Goal: Task Accomplishment & Management: Use online tool/utility

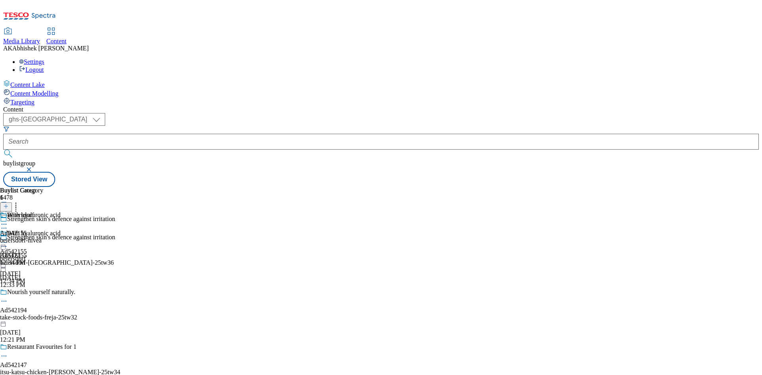
select select "ghs-[GEOGRAPHIC_DATA]"
click at [3, 150] on button "submit" at bounding box center [8, 154] width 11 height 8
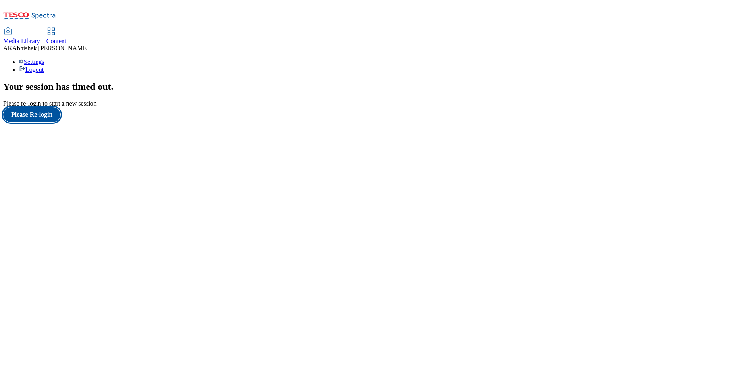
click at [46, 122] on button "Please Re-login" at bounding box center [31, 114] width 57 height 15
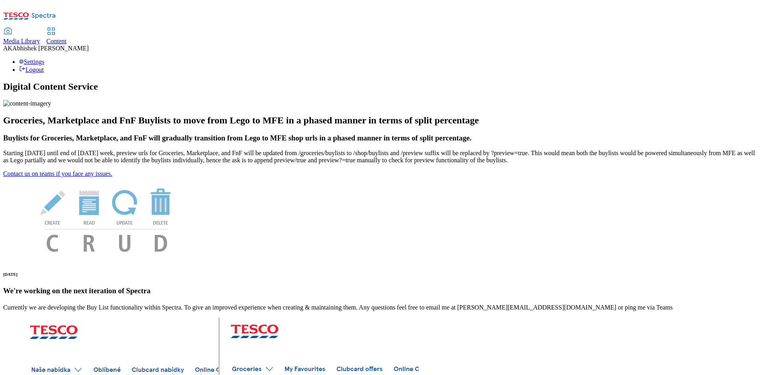
click at [67, 38] on div "Content" at bounding box center [56, 41] width 20 height 7
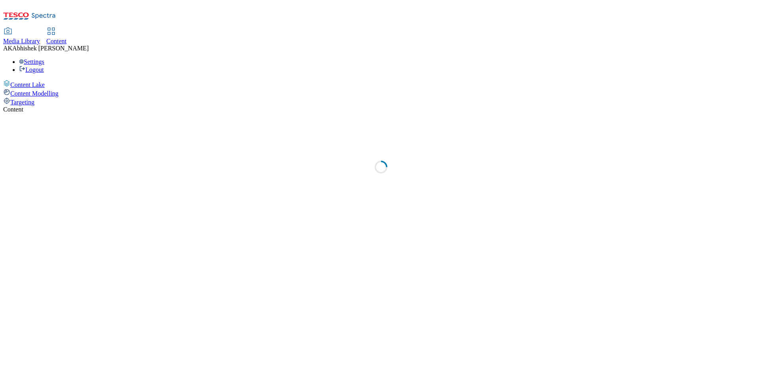
select select "ghs-[GEOGRAPHIC_DATA]"
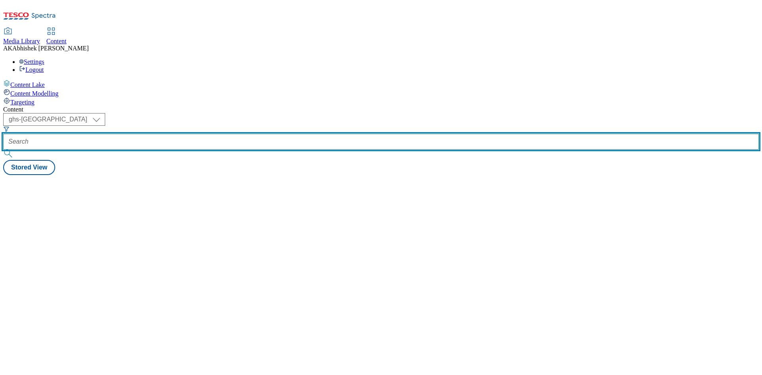
click at [193, 134] on input "text" at bounding box center [381, 142] width 756 height 16
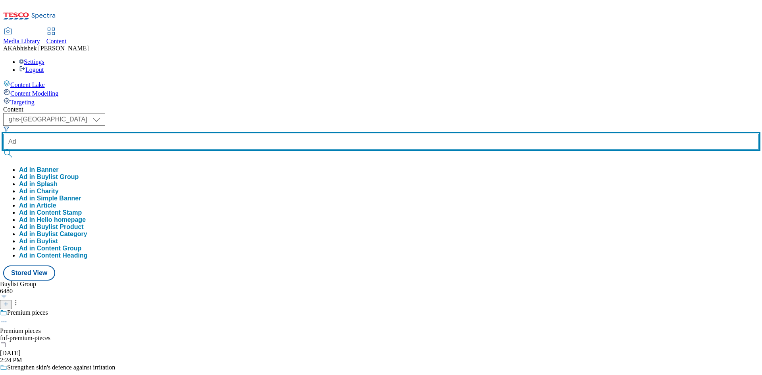
paste input "542472"
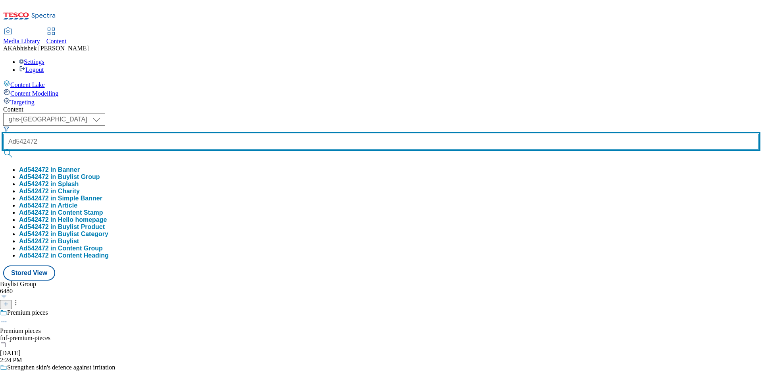
type input "Ad542472"
click at [3, 150] on button "submit" at bounding box center [8, 154] width 11 height 8
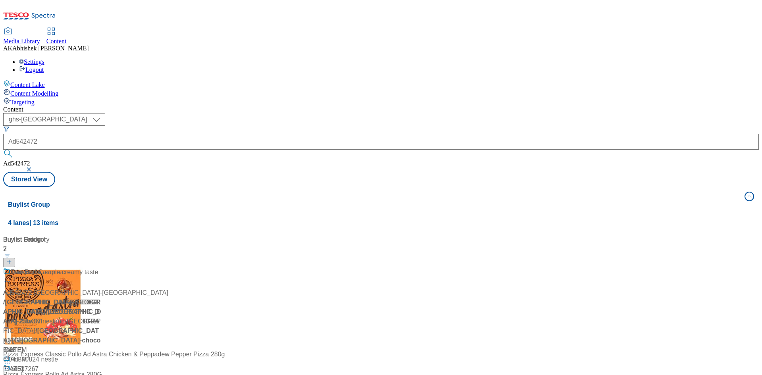
click at [367, 106] on div "Content ( optional ) ghs-roi ghs-[GEOGRAPHIC_DATA] ghs-uk Ad542472 Ad542472 Sto…" at bounding box center [381, 319] width 756 height 427
click at [102, 268] on div "Ad542472 / [GEOGRAPHIC_DATA]-[GEOGRAPHIC_DATA]-[GEOGRAPHIC_DATA]-25tw37 / [GEOG…" at bounding box center [52, 316] width 99 height 97
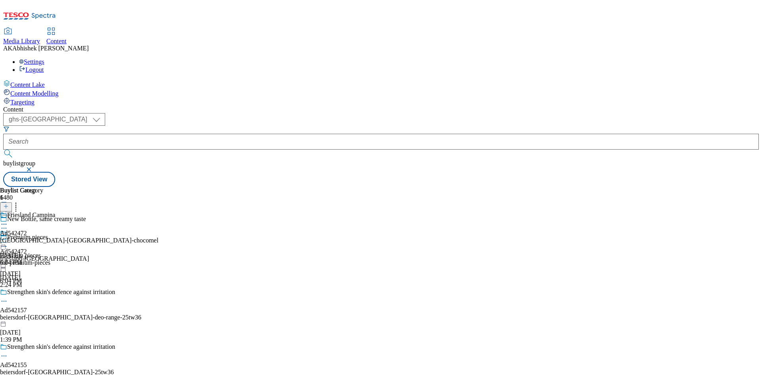
click at [3, 224] on circle at bounding box center [2, 224] width 1 height 1
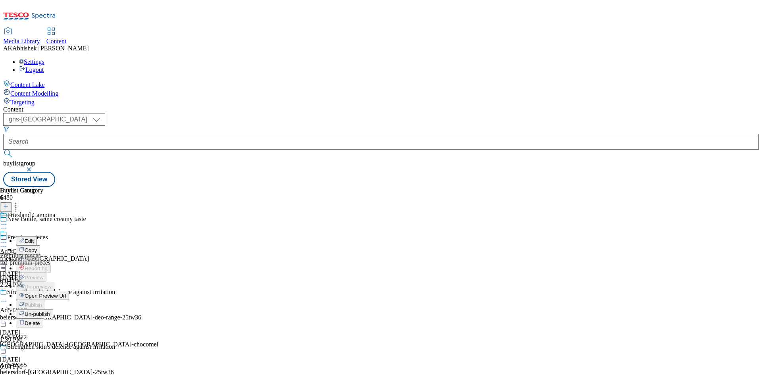
click at [66, 293] on span "Open Preview Url" at bounding box center [45, 296] width 41 height 6
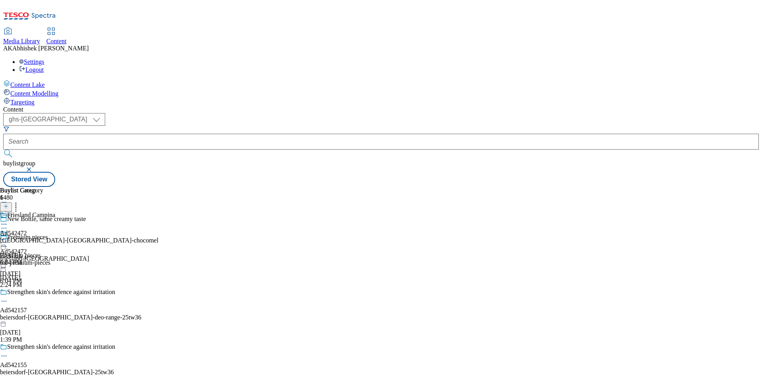
click at [141, 224] on div at bounding box center [70, 229] width 141 height 10
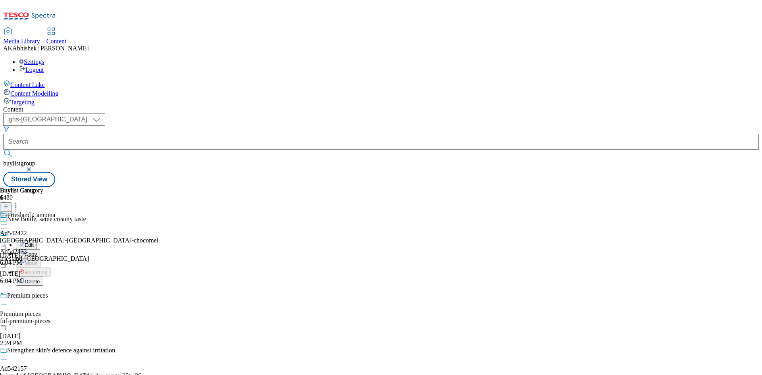
click at [34, 242] on span "Edit" at bounding box center [29, 245] width 9 height 6
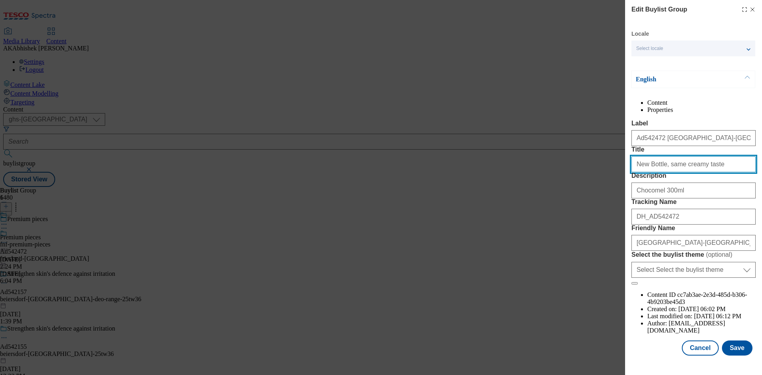
click at [718, 172] on input "New Bottle, same creamy taste" at bounding box center [694, 164] width 124 height 16
drag, startPoint x: 718, startPoint y: 194, endPoint x: 615, endPoint y: 196, distance: 103.3
click at [615, 196] on div "Edit Buylist Group Locale Select locale English Welsh English Content Propertie…" at bounding box center [381, 187] width 762 height 375
click at [680, 172] on input "New Bottle, same creamy taste" at bounding box center [694, 164] width 124 height 16
click at [713, 172] on input "New Bottle, same creamy taste" at bounding box center [694, 164] width 124 height 16
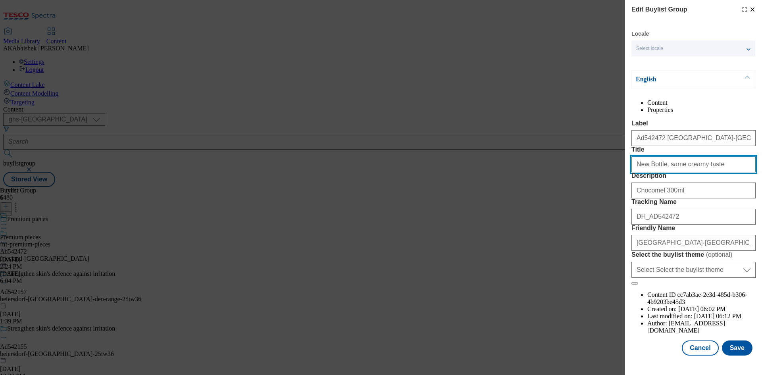
drag, startPoint x: 717, startPoint y: 194, endPoint x: 598, endPoint y: 195, distance: 119.1
click at [598, 195] on div "Edit Buylist Group Locale Select locale English Welsh English Content Propertie…" at bounding box center [381, 187] width 762 height 375
click at [726, 172] on input "New Bottle, same creamy taste" at bounding box center [694, 164] width 124 height 16
click at [750, 10] on icon "Modal" at bounding box center [753, 9] width 6 height 6
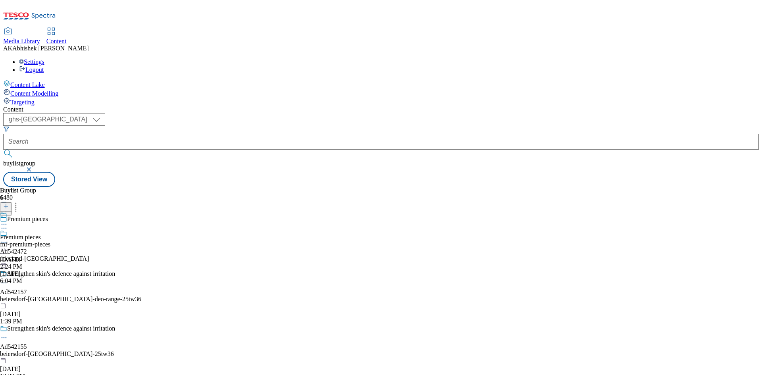
click at [8, 224] on icon at bounding box center [4, 228] width 8 height 8
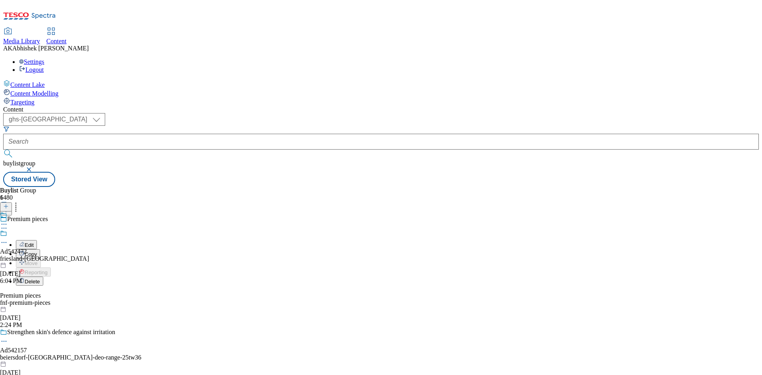
click at [34, 242] on span "Edit" at bounding box center [29, 245] width 9 height 6
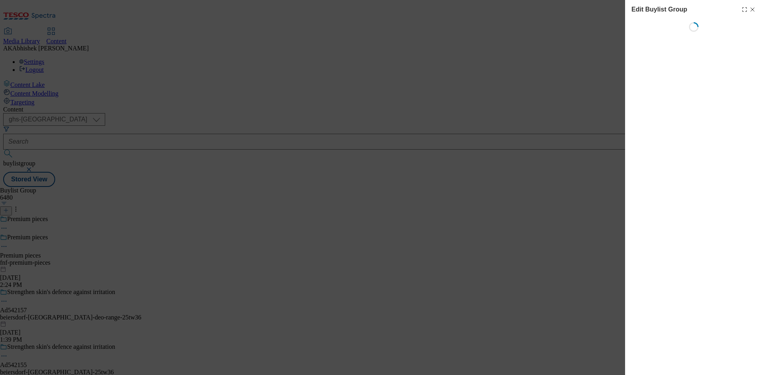
select select "fandf"
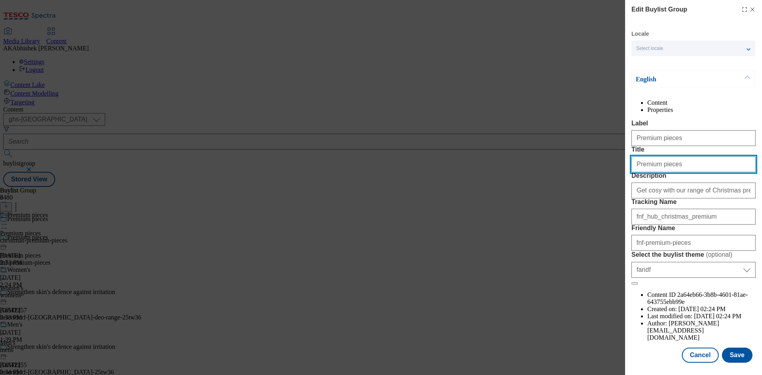
click at [681, 172] on input "Premium pieces" at bounding box center [694, 164] width 124 height 16
type input "Premium pieces"
click at [730, 354] on button "Save" at bounding box center [737, 354] width 31 height 15
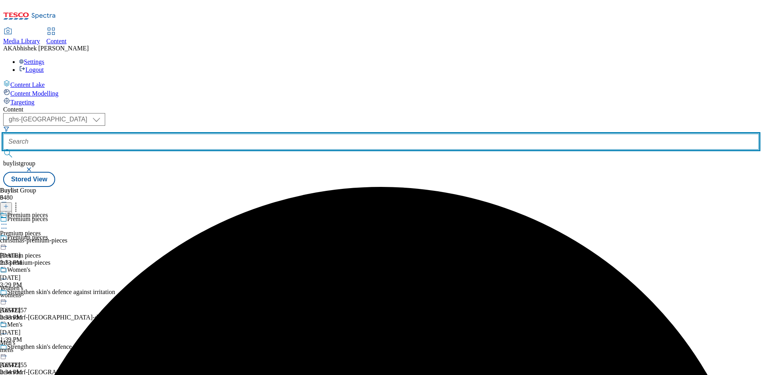
click at [203, 134] on input "text" at bounding box center [381, 142] width 756 height 16
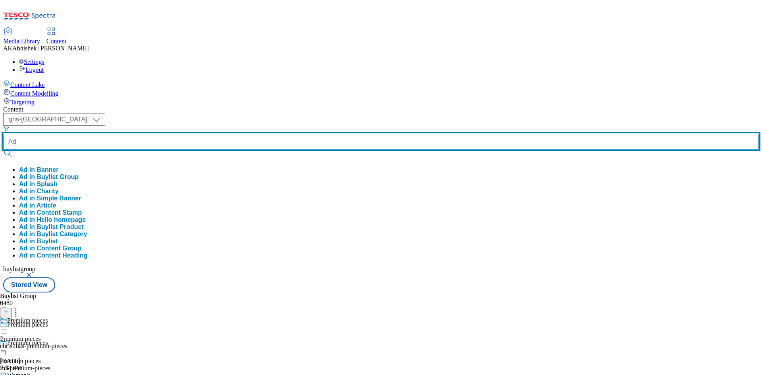
paste input "542472"
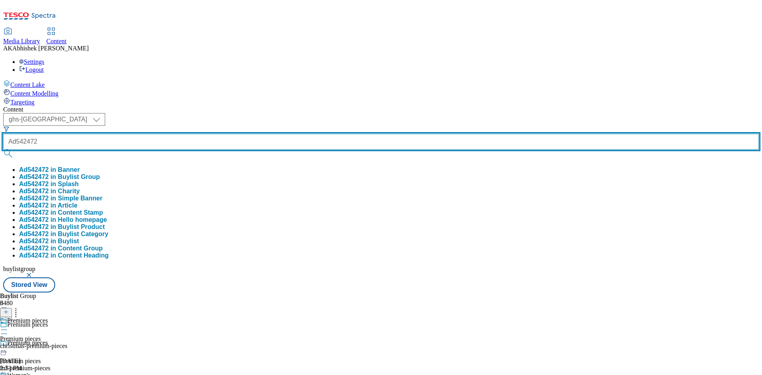
type input "Ad542472"
click at [3, 150] on button "submit" at bounding box center [8, 154] width 11 height 8
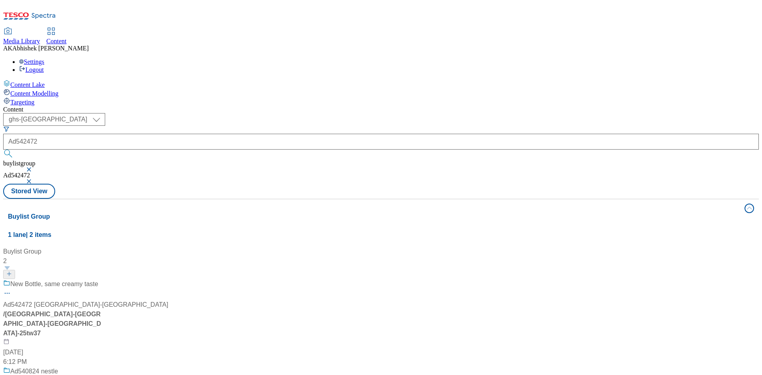
click at [168, 280] on div "New Bottle, same creamy taste" at bounding box center [85, 290] width 165 height 21
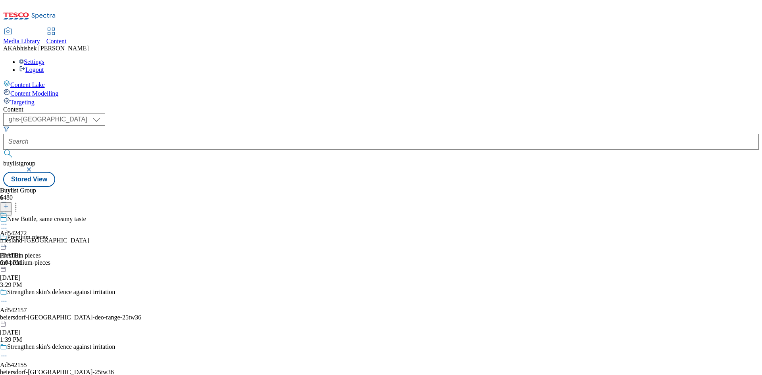
click at [8, 224] on icon at bounding box center [4, 228] width 8 height 8
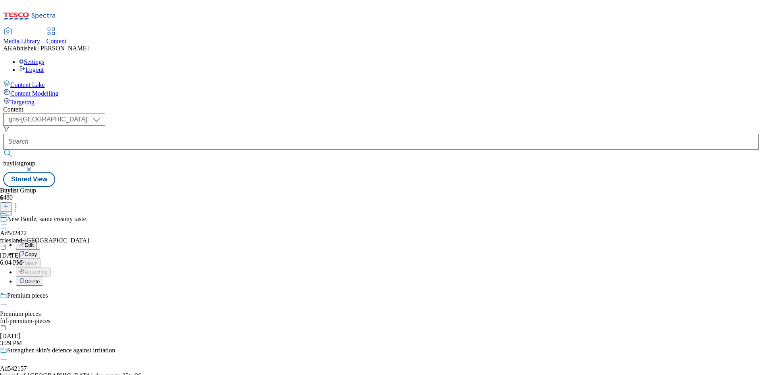
click at [34, 242] on span "Edit" at bounding box center [29, 245] width 9 height 6
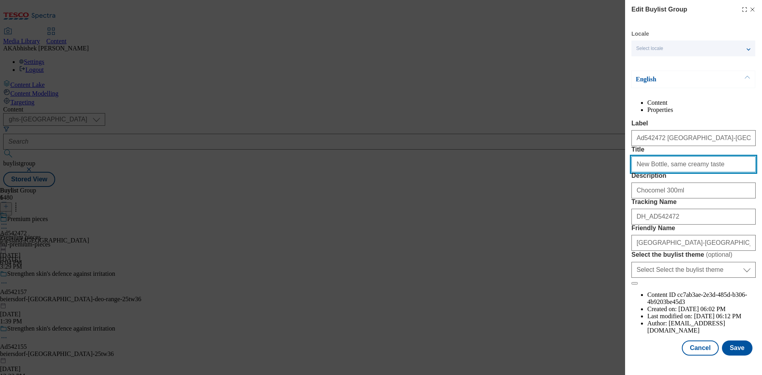
click at [724, 172] on input "New Bottle, same creamy taste" at bounding box center [694, 164] width 124 height 16
type input "New Bottle, same creamy taste"
click at [731, 352] on button "Save" at bounding box center [737, 348] width 31 height 15
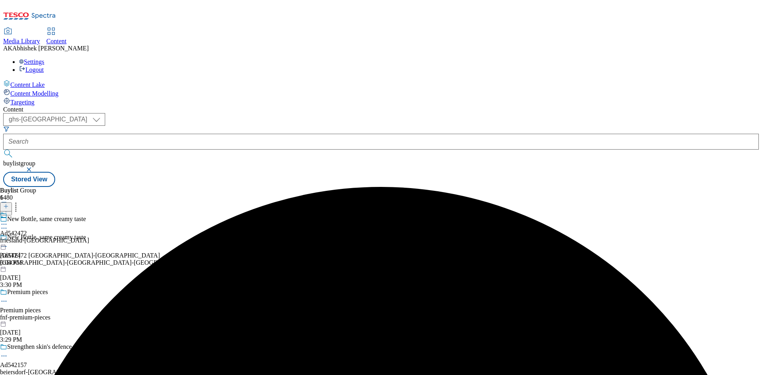
click at [8, 220] on icon at bounding box center [4, 224] width 8 height 8
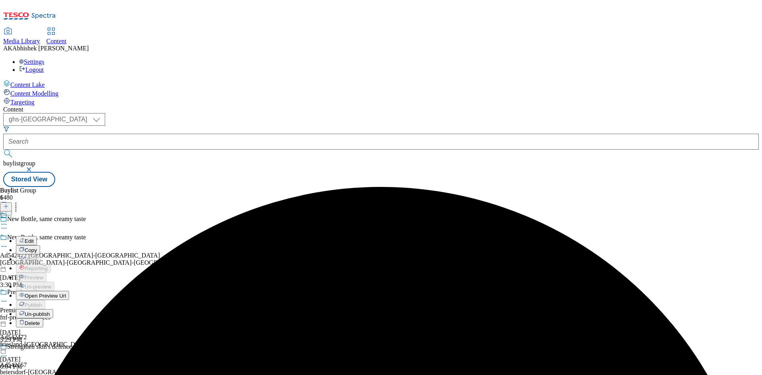
click at [34, 238] on span "Edit" at bounding box center [29, 241] width 9 height 6
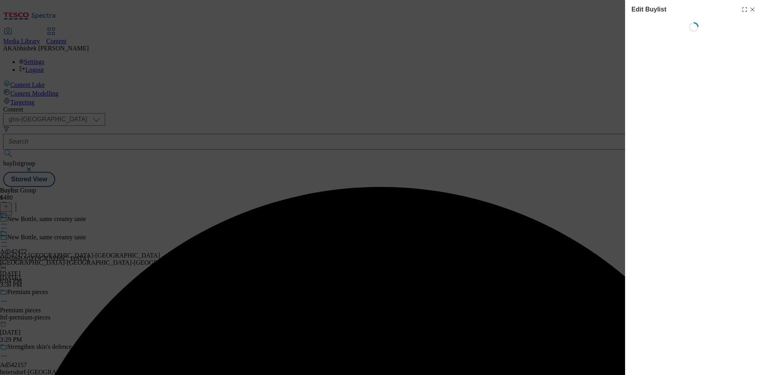
select select "tactical"
select select "supplier funded short term 1-3 weeks"
select select "dunnhumby"
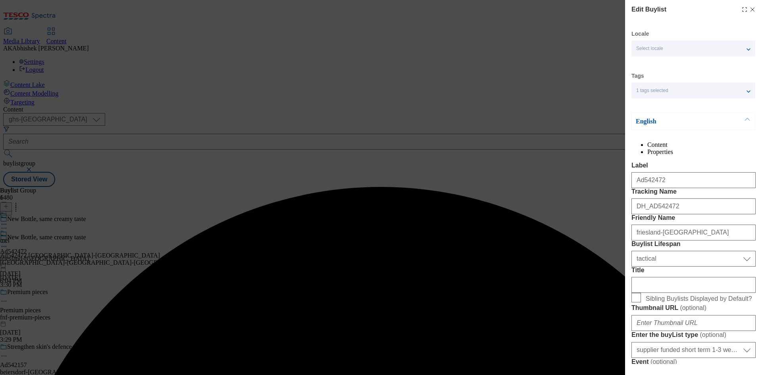
select select "Banner"
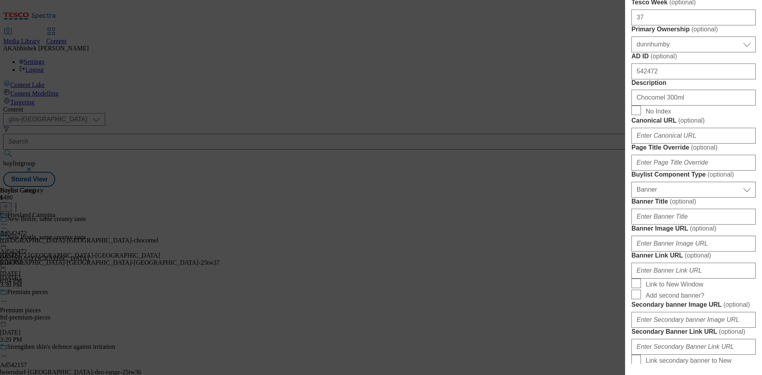
scroll to position [437, 0]
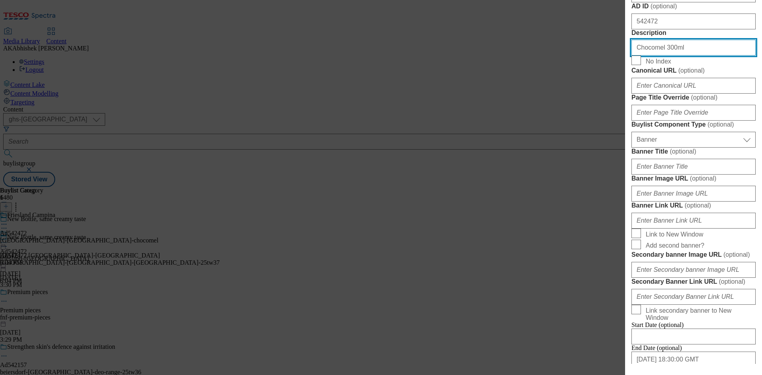
click at [688, 56] on input "Chocomel 300ml" at bounding box center [694, 48] width 124 height 16
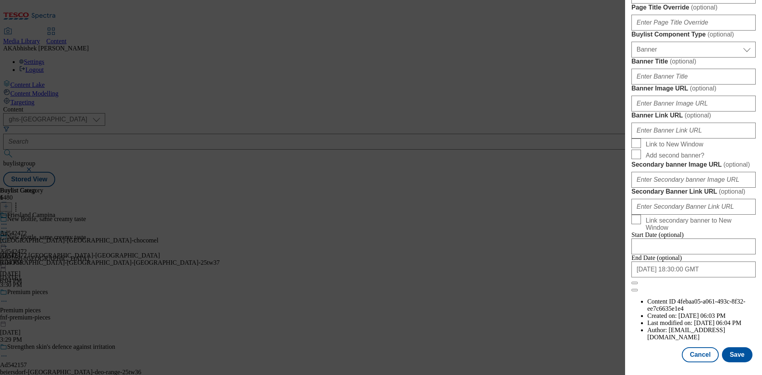
scroll to position [822, 0]
click at [730, 351] on button "Save" at bounding box center [737, 354] width 31 height 15
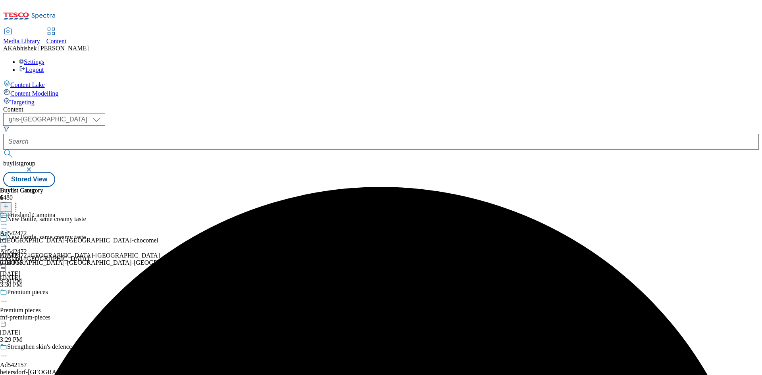
click at [8, 220] on icon at bounding box center [4, 224] width 8 height 8
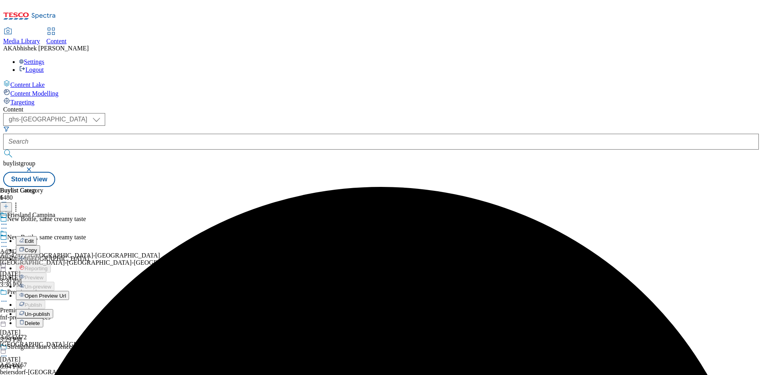
click at [34, 238] on span "Edit" at bounding box center [29, 241] width 9 height 6
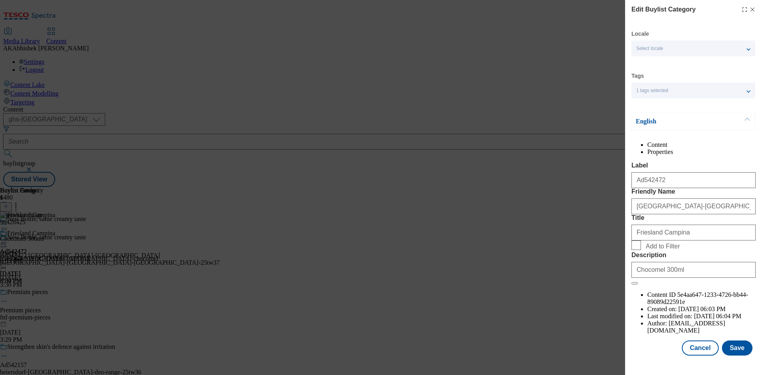
scroll to position [15, 0]
click at [732, 354] on button "Save" at bounding box center [737, 348] width 31 height 15
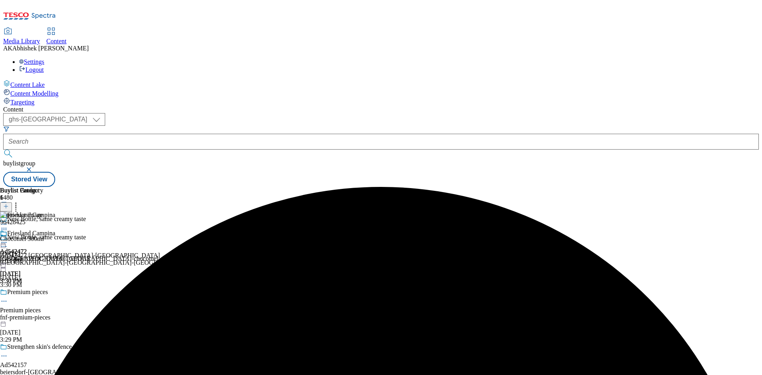
click at [3, 242] on circle at bounding box center [2, 242] width 1 height 1
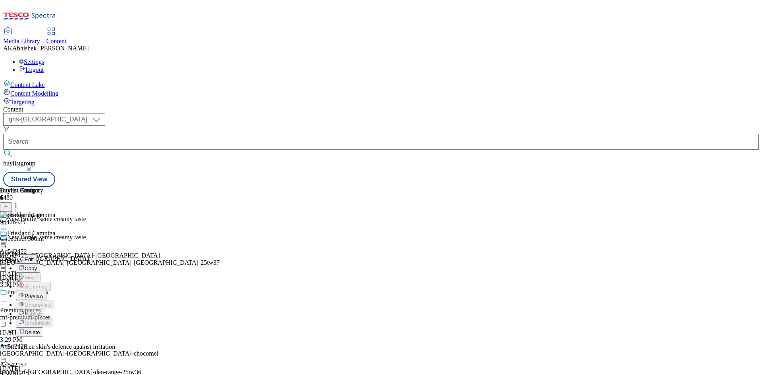
click at [43, 293] on span "Preview" at bounding box center [34, 296] width 19 height 6
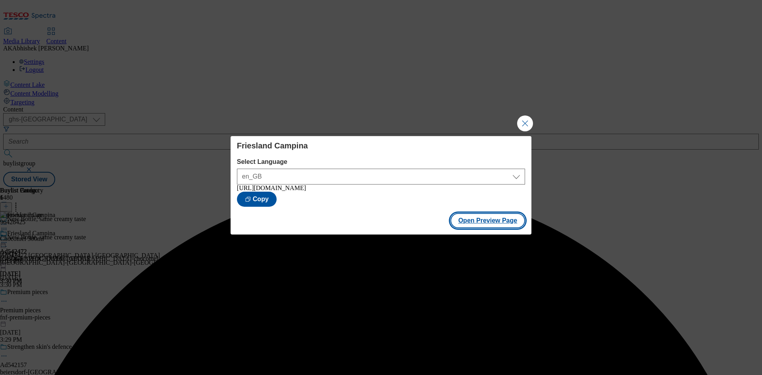
click at [482, 228] on button "Open Preview Page" at bounding box center [488, 220] width 75 height 15
click at [521, 120] on button "Close Modal" at bounding box center [525, 124] width 16 height 16
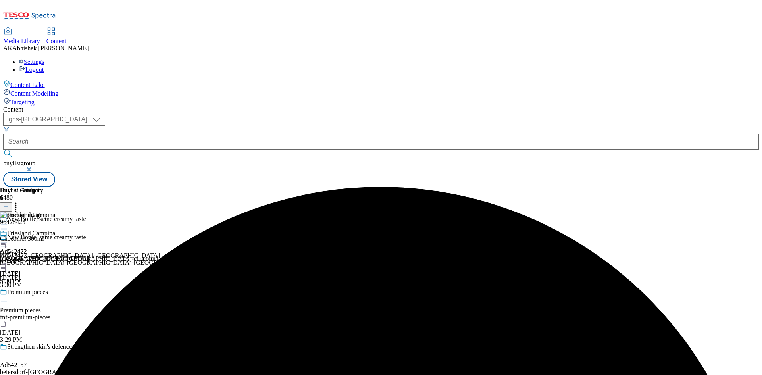
click at [8, 239] on icon at bounding box center [4, 243] width 8 height 8
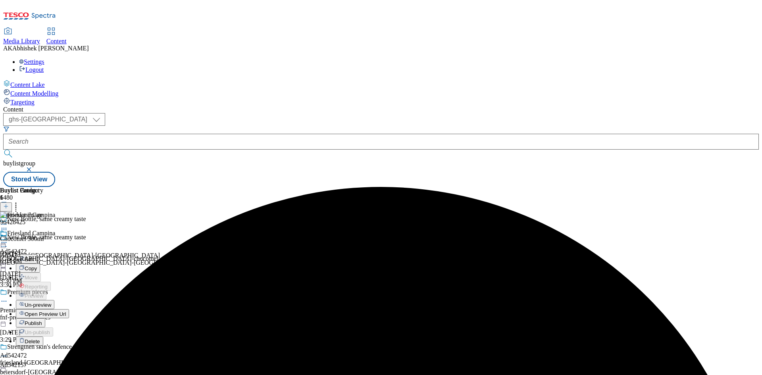
click at [45, 318] on button "Publish" at bounding box center [30, 322] width 29 height 9
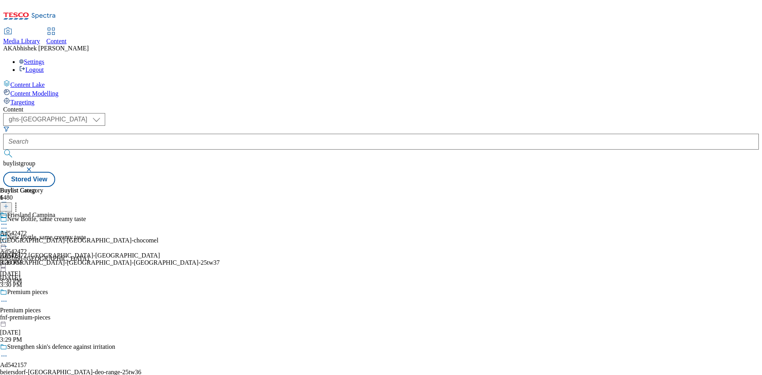
click at [8, 243] on icon at bounding box center [4, 247] width 8 height 8
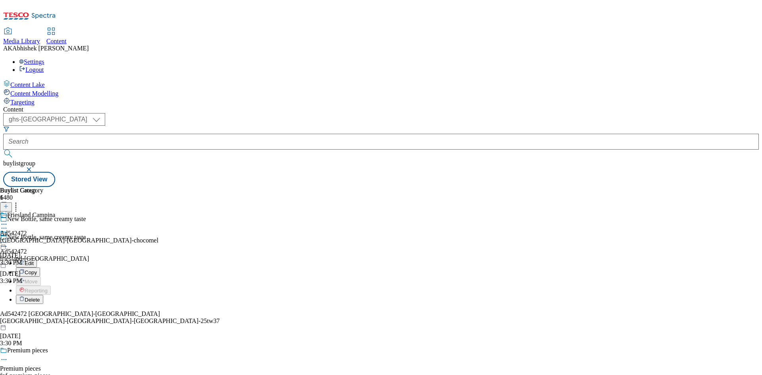
click at [37, 258] on button "Edit" at bounding box center [26, 262] width 21 height 9
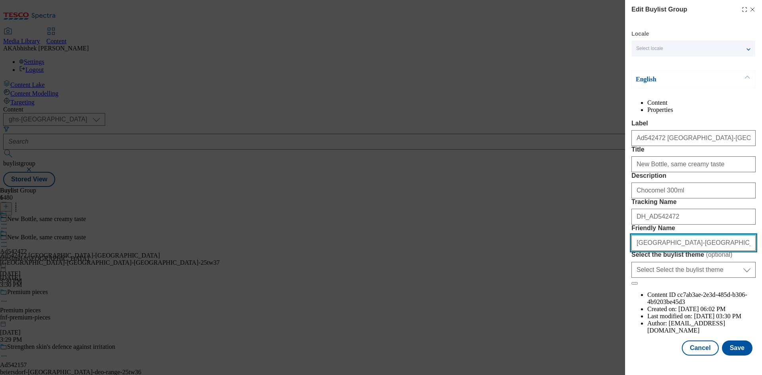
click at [700, 251] on input "[GEOGRAPHIC_DATA]-[GEOGRAPHIC_DATA]-[GEOGRAPHIC_DATA]-25tw37" at bounding box center [694, 243] width 124 height 16
type input "[GEOGRAPHIC_DATA]-[GEOGRAPHIC_DATA]-chocomel-range-25tw37"
click at [735, 356] on button "Save" at bounding box center [737, 348] width 31 height 15
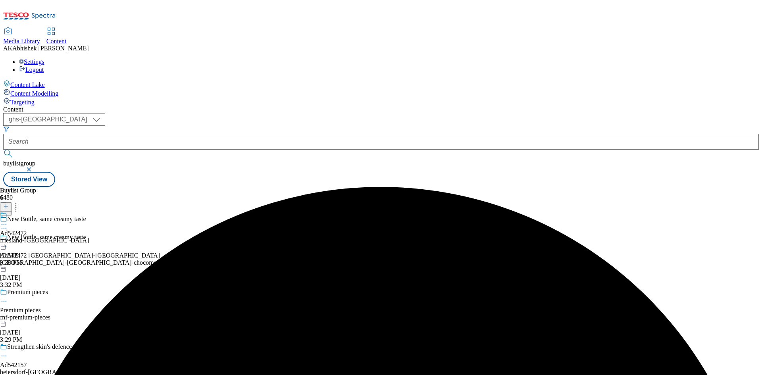
click at [8, 220] on icon at bounding box center [4, 224] width 8 height 8
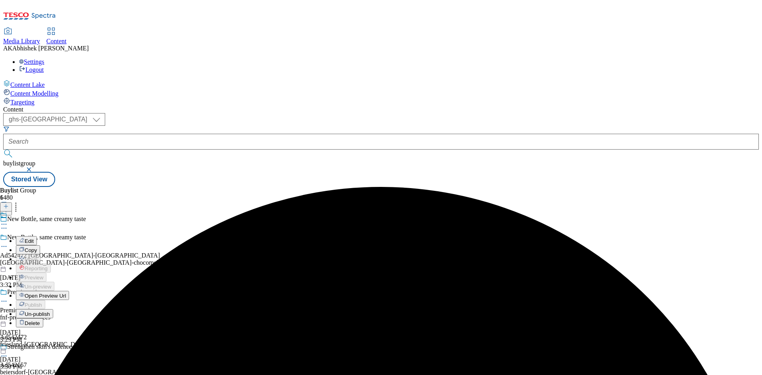
click at [34, 238] on span "Edit" at bounding box center [29, 241] width 9 height 6
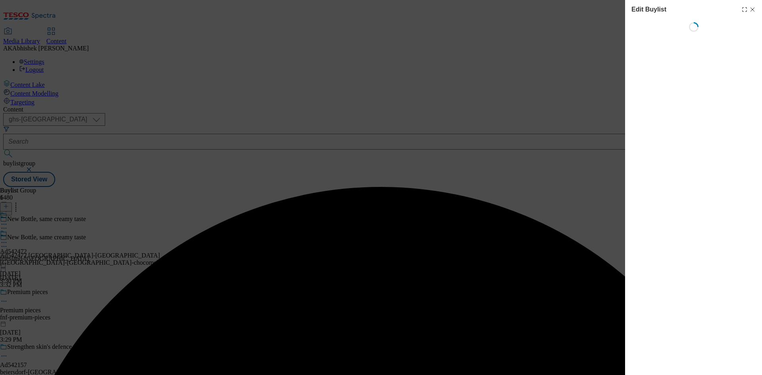
select select "tactical"
select select "supplier funded short term 1-3 weeks"
select select "dunnhumby"
select select "Banner"
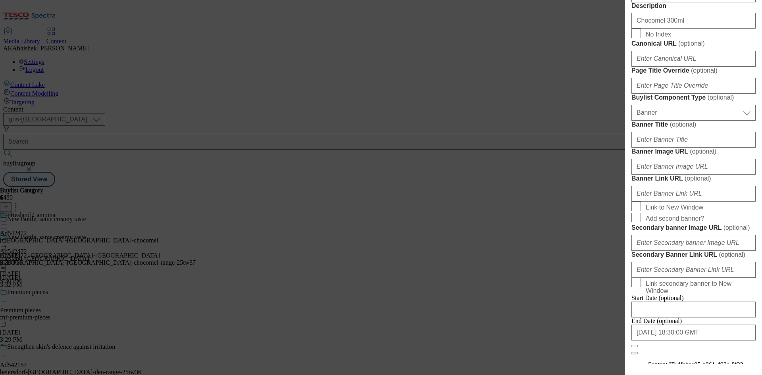
scroll to position [385, 0]
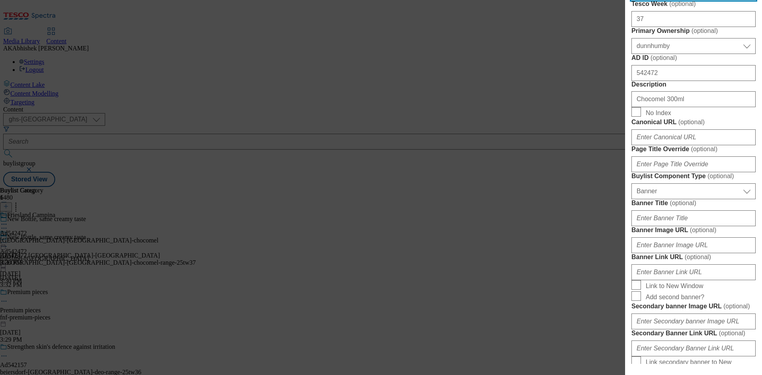
click at [667, 27] on input "37" at bounding box center [694, 19] width 124 height 16
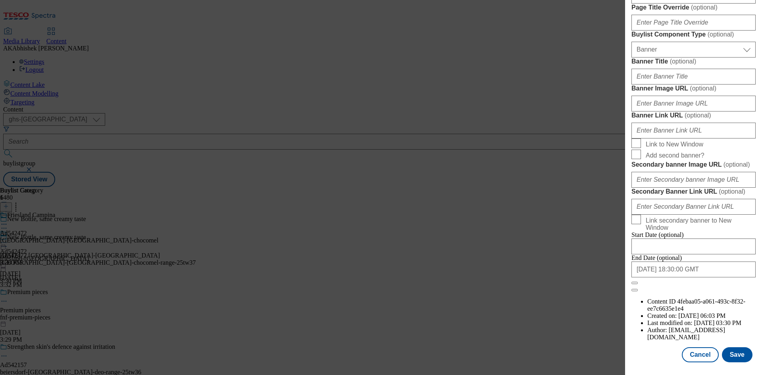
scroll to position [822, 0]
type input "37"
click at [731, 354] on button "Save" at bounding box center [737, 354] width 31 height 15
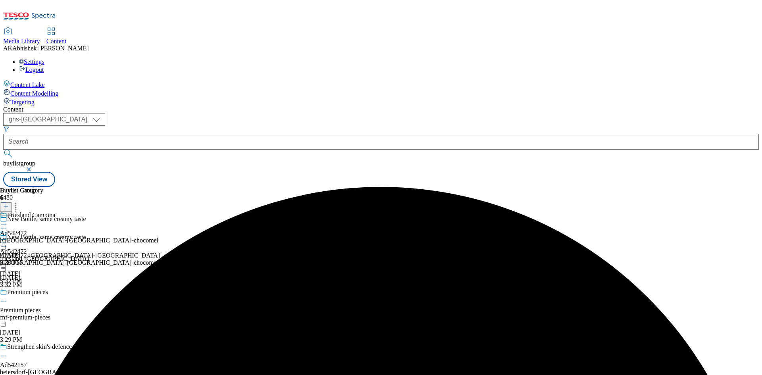
click at [8, 220] on icon at bounding box center [4, 224] width 8 height 8
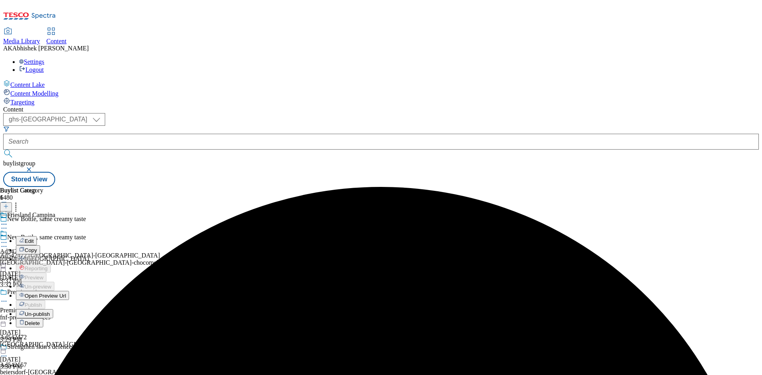
click at [34, 238] on span "Edit" at bounding box center [29, 241] width 9 height 6
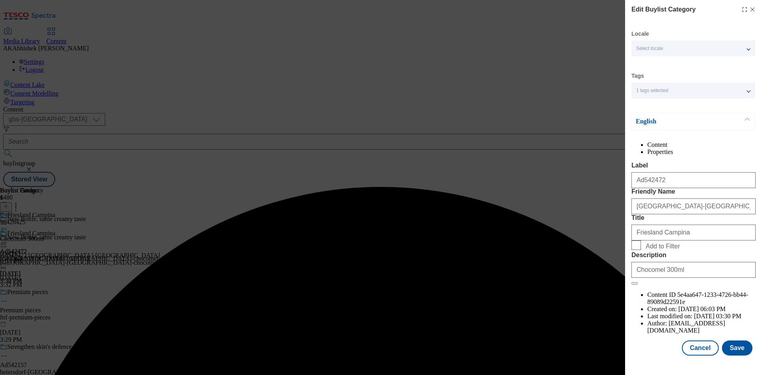
scroll to position [15, 0]
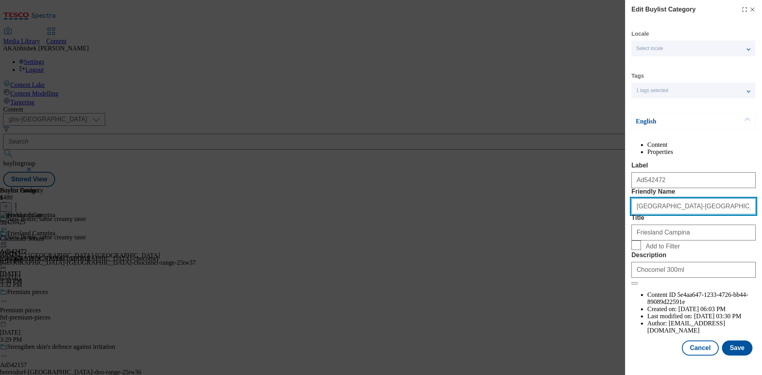
click at [713, 214] on input "[GEOGRAPHIC_DATA]-[GEOGRAPHIC_DATA]-chocomel" at bounding box center [694, 207] width 124 height 16
type input "[GEOGRAPHIC_DATA]-[GEOGRAPHIC_DATA]-chocomel"
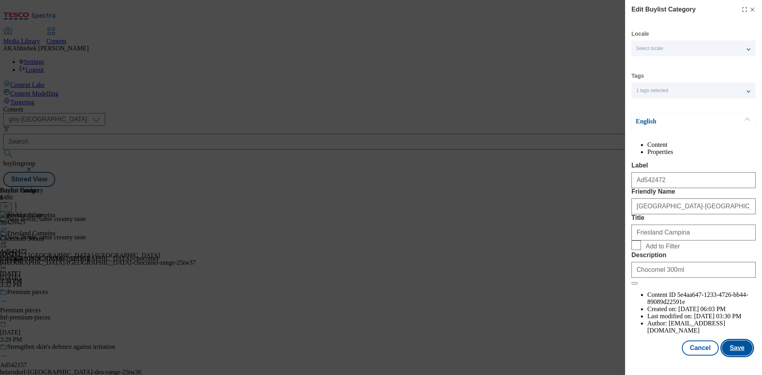
click at [736, 356] on button "Save" at bounding box center [737, 348] width 31 height 15
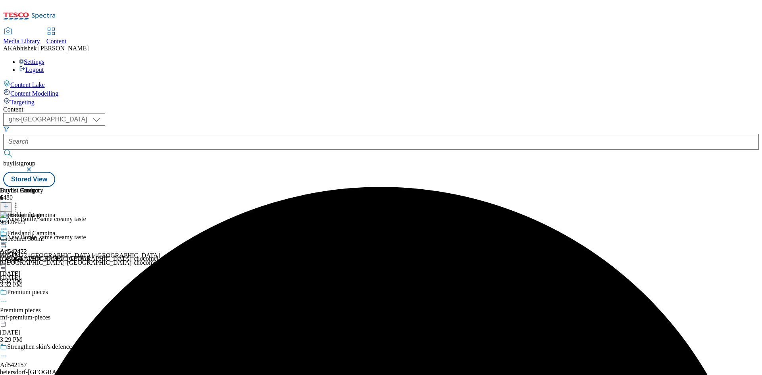
click at [8, 239] on icon at bounding box center [4, 243] width 8 height 8
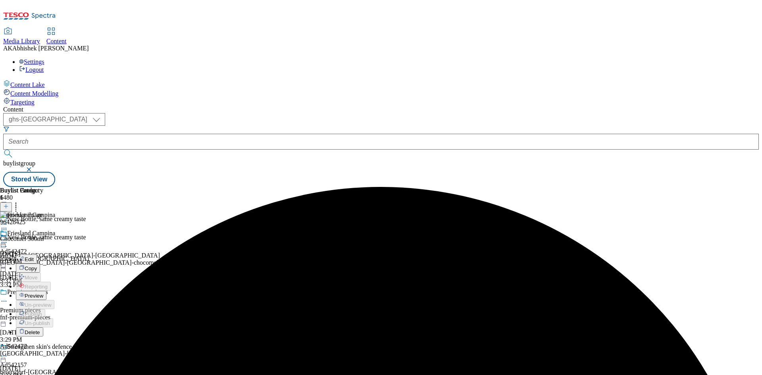
click at [43, 293] on span "Preview" at bounding box center [34, 296] width 19 height 6
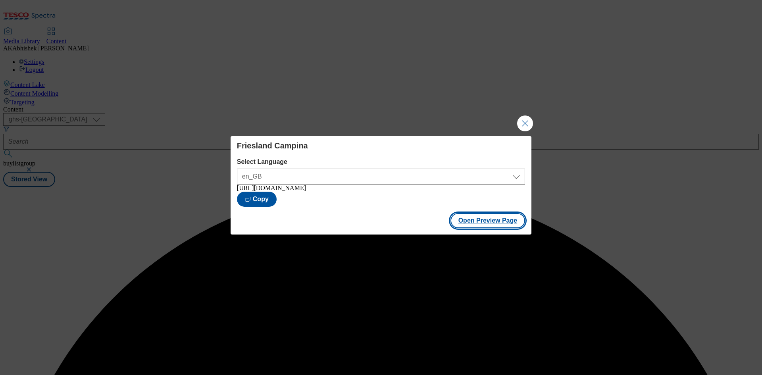
click at [480, 220] on button "Open Preview Page" at bounding box center [488, 220] width 75 height 15
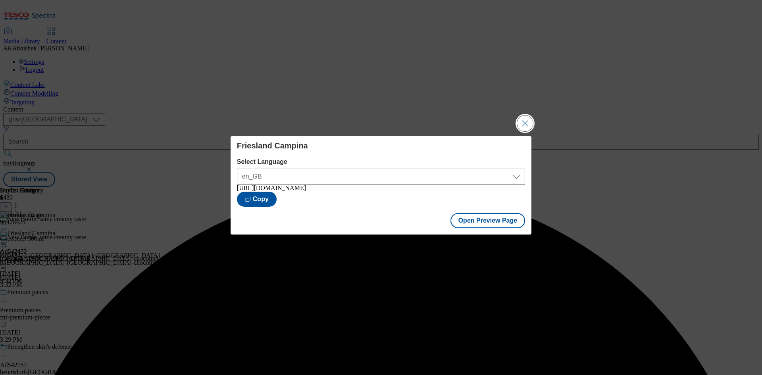
click at [523, 121] on button "Close Modal" at bounding box center [525, 124] width 16 height 16
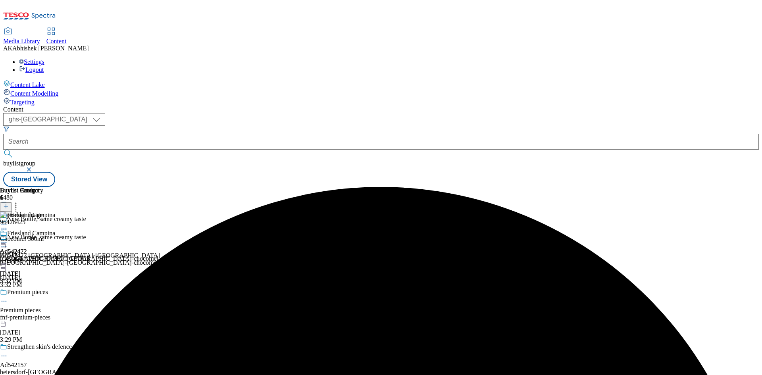
click at [8, 239] on icon at bounding box center [4, 243] width 8 height 8
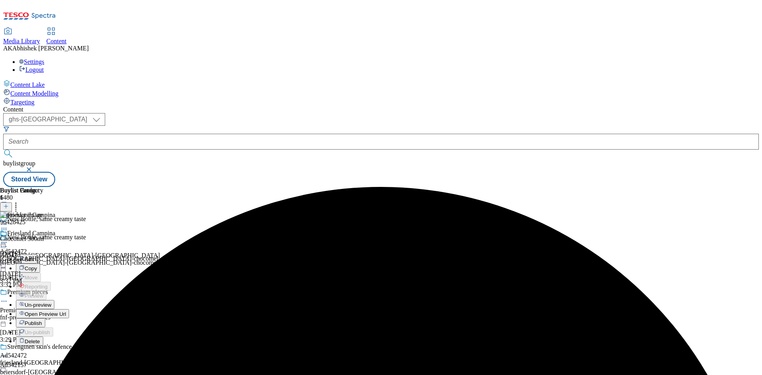
click at [42, 320] on span "Publish" at bounding box center [33, 323] width 17 height 6
